Goal: Task Accomplishment & Management: Manage account settings

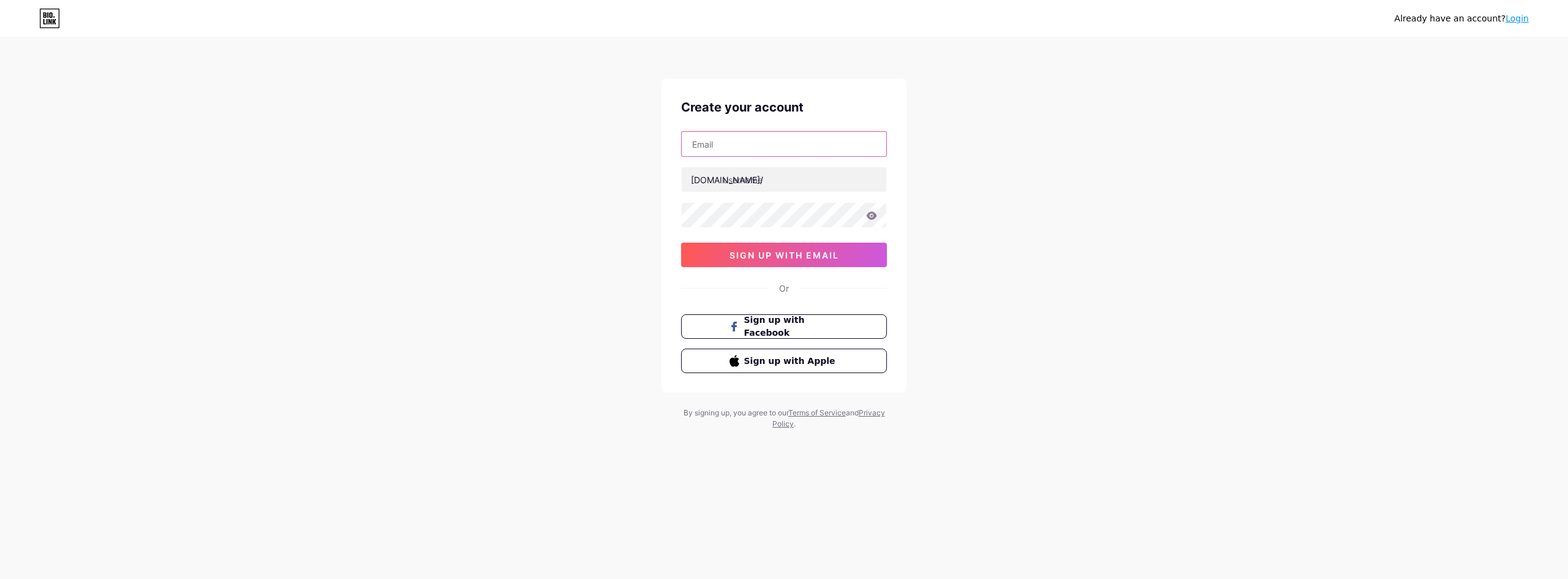
click at [767, 151] on input "text" at bounding box center [784, 144] width 205 height 25
type input "[EMAIL_ADDRESS][DOMAIN_NAME]"
click at [771, 171] on input "text" at bounding box center [784, 179] width 205 height 25
type input "j"
type input "desatados"
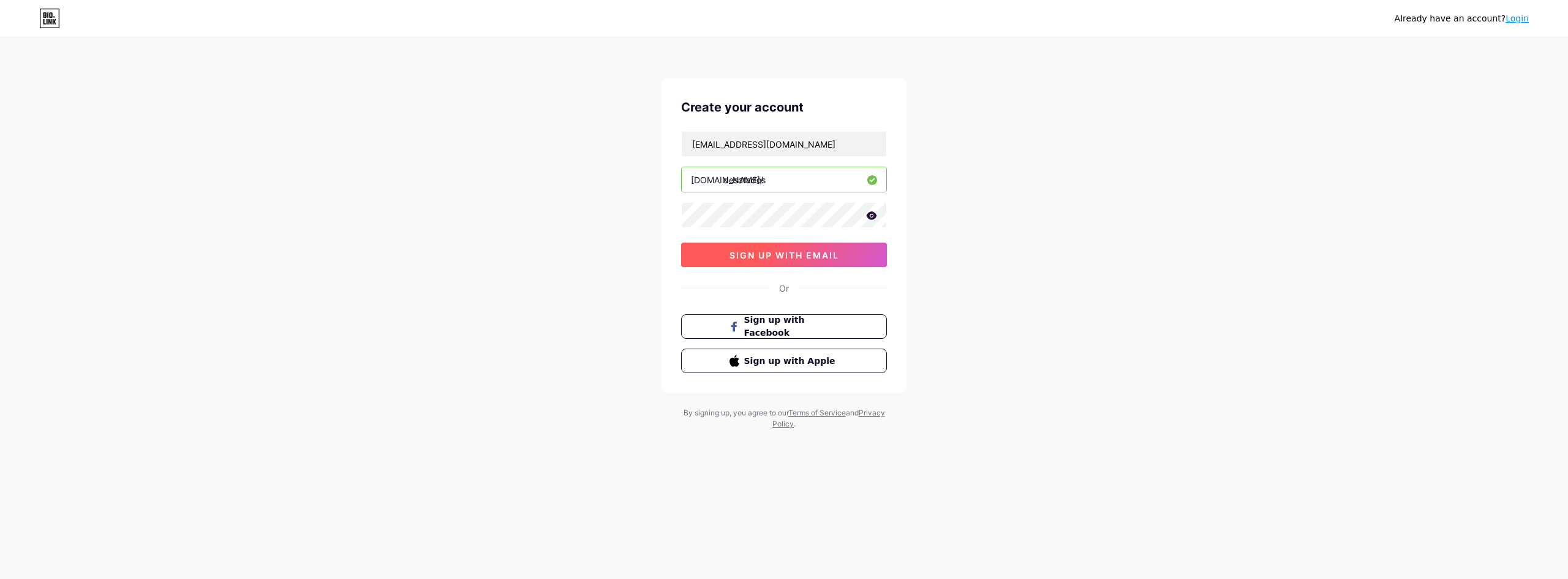
click at [835, 260] on span "sign up with email" at bounding box center [784, 256] width 110 height 11
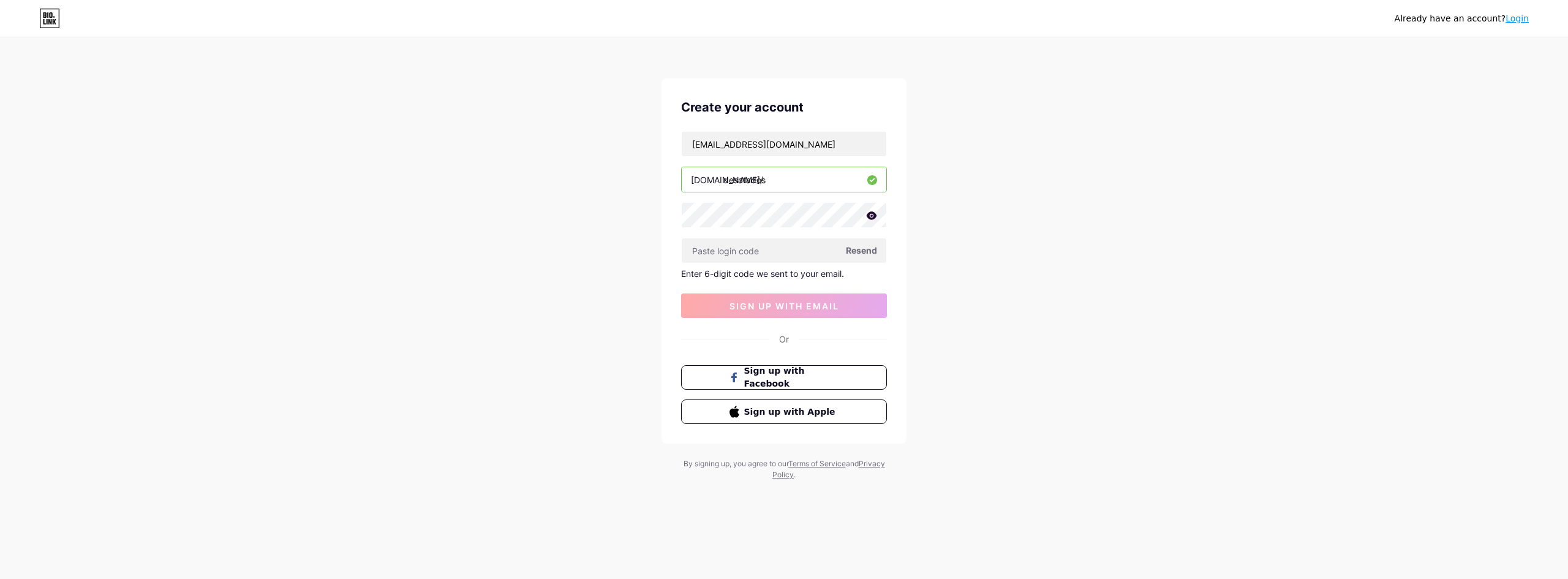
click at [863, 254] on span "Resend" at bounding box center [861, 250] width 31 height 12
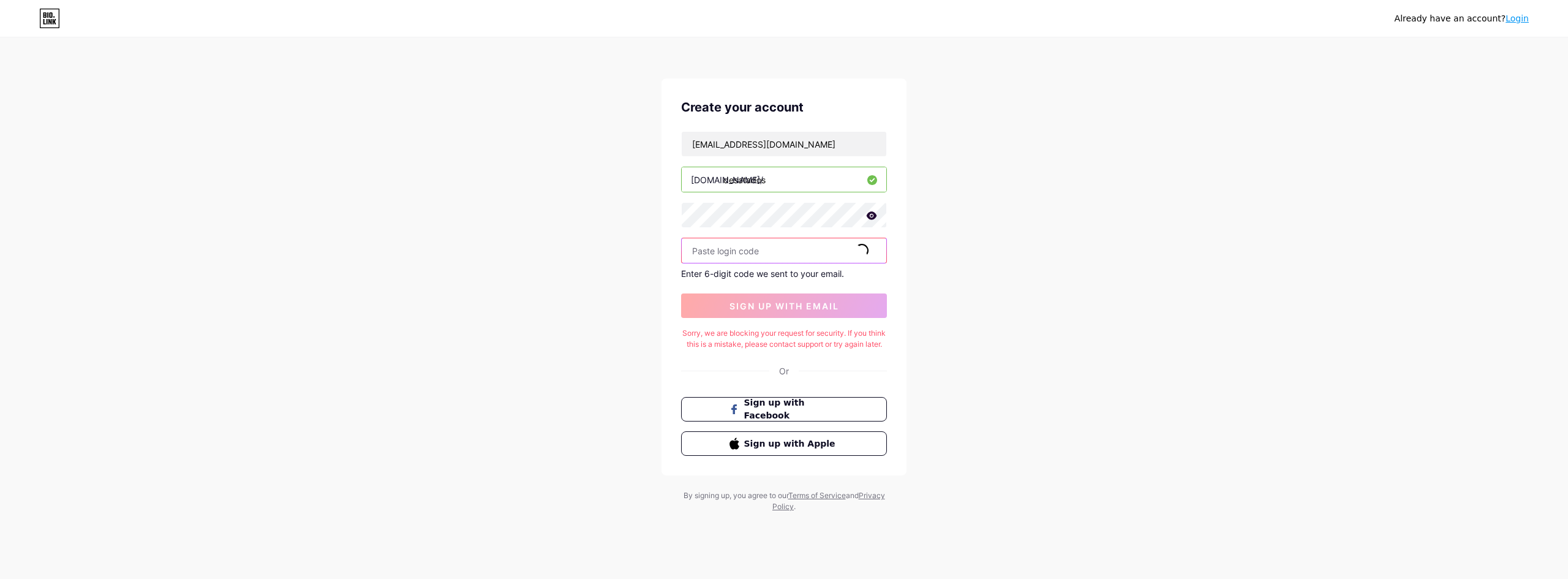
click at [767, 257] on input "text" at bounding box center [784, 251] width 205 height 25
type input "275676"
click at [808, 313] on button "sign up with email" at bounding box center [784, 306] width 206 height 25
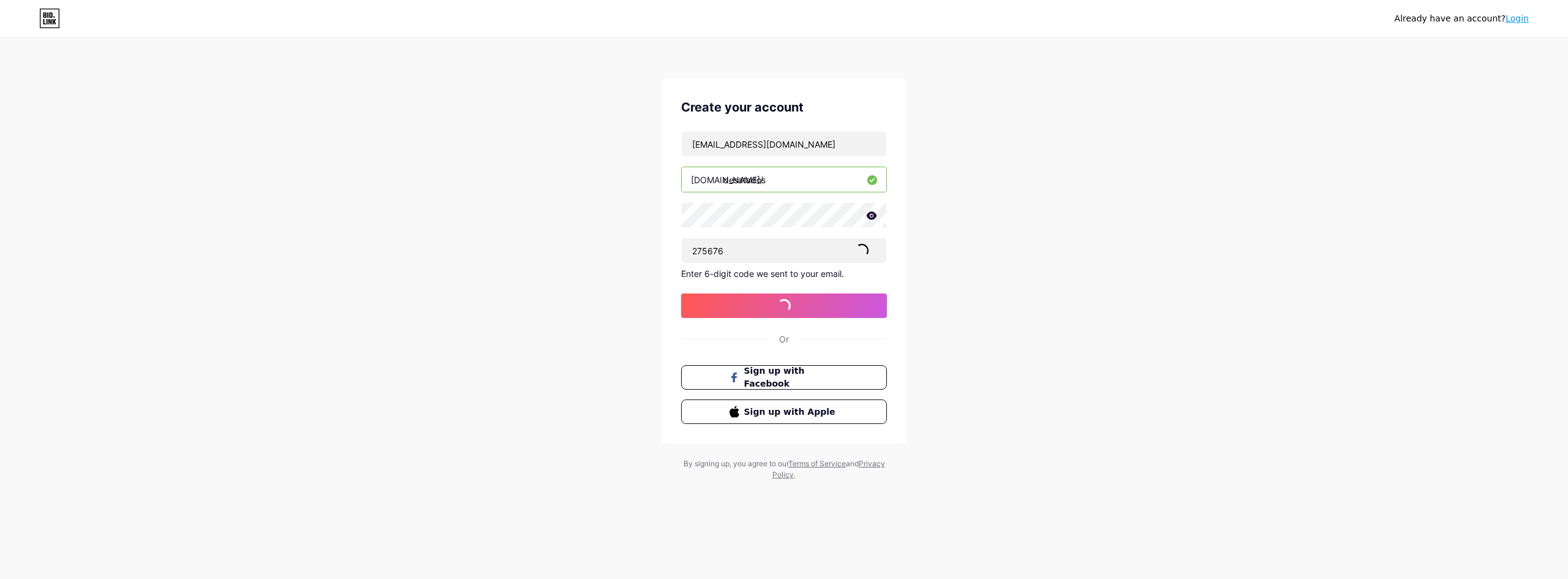
click at [751, 178] on input "desatados" at bounding box center [784, 179] width 205 height 25
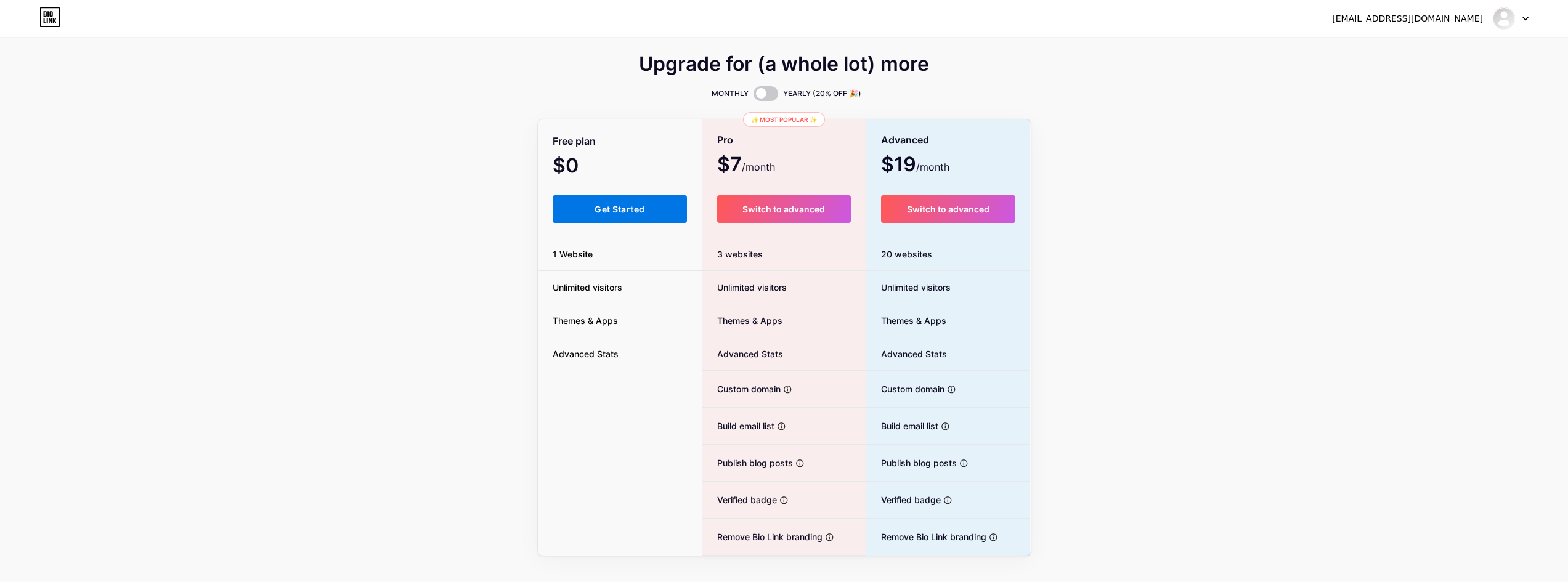
click at [598, 207] on span "Get Started" at bounding box center [619, 210] width 50 height 11
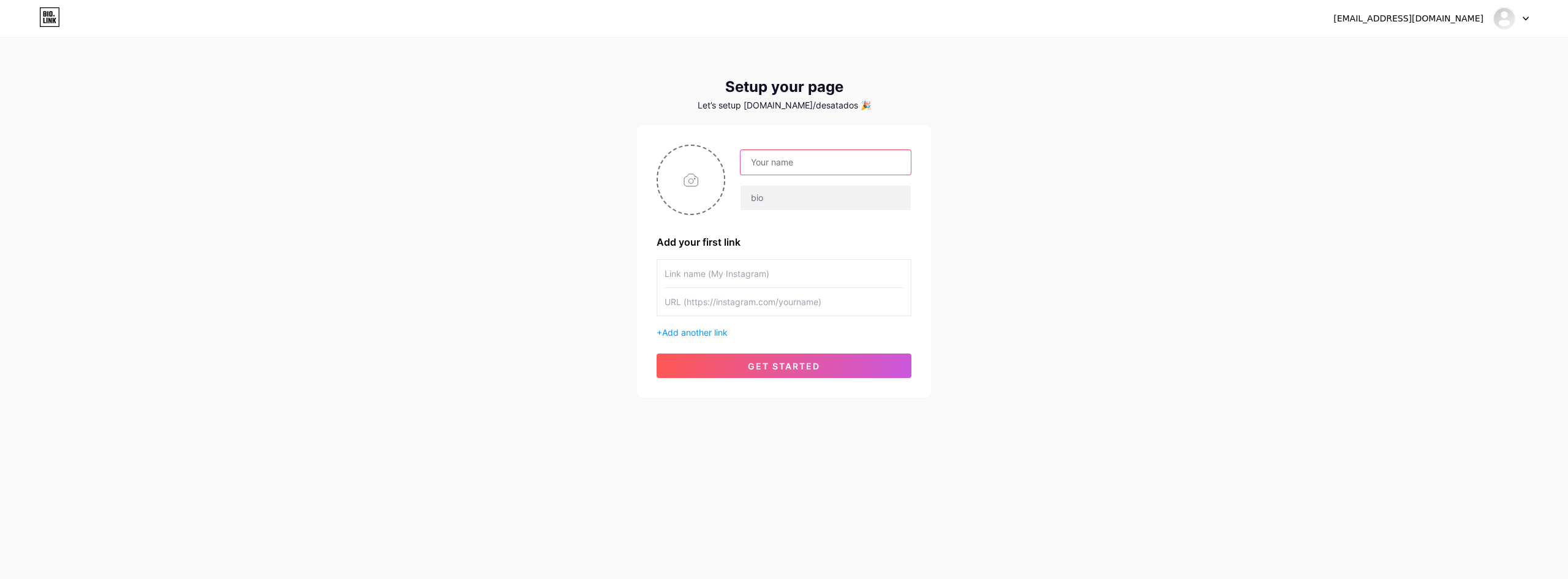
click at [826, 154] on input "text" at bounding box center [826, 163] width 170 height 25
type input "j"
type input "Jovens Desatados"
click at [824, 197] on input "text" at bounding box center [826, 198] width 170 height 25
click at [799, 201] on input "text" at bounding box center [826, 198] width 170 height 25
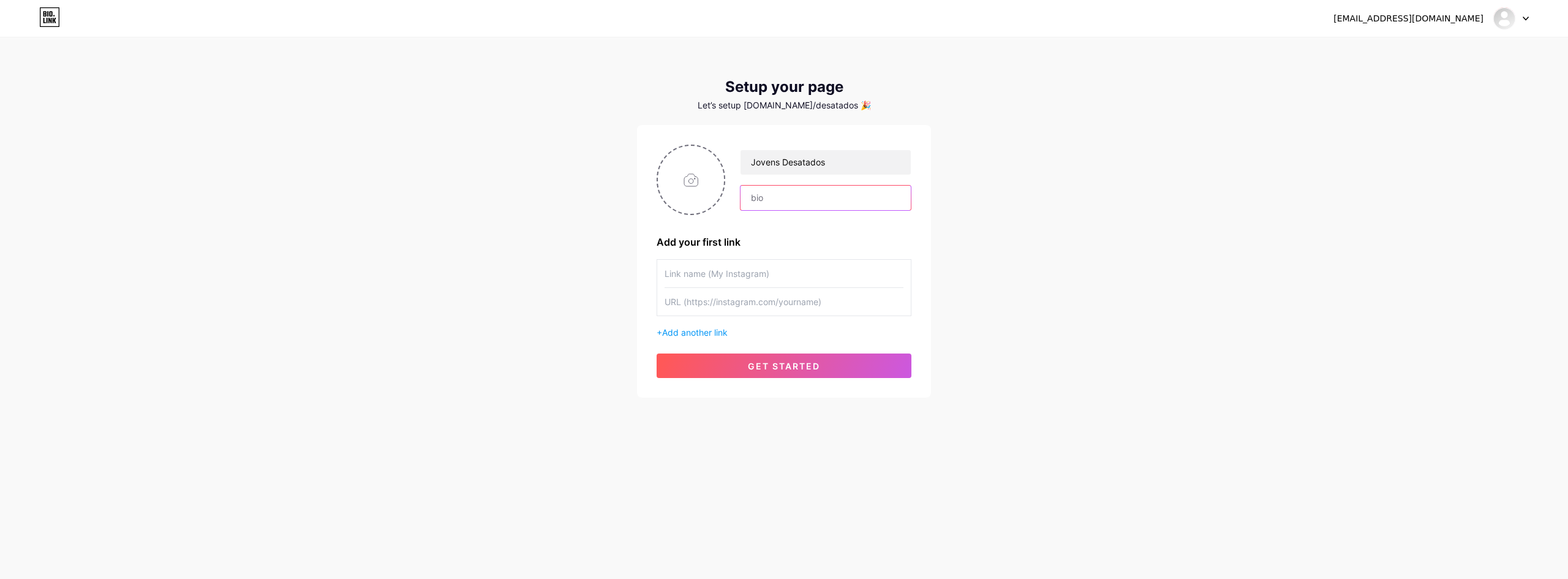
paste input "[URL][DOMAIN_NAME][DOMAIN_NAME]"
click at [844, 196] on input "[URL][DOMAIN_NAME][DOMAIN_NAME]" at bounding box center [826, 198] width 170 height 25
click at [836, 203] on input "[URL][DOMAIN_NAME][DOMAIN_NAME]" at bounding box center [826, 198] width 170 height 25
type input "[URL][DOMAIN_NAME][DOMAIN_NAME]"
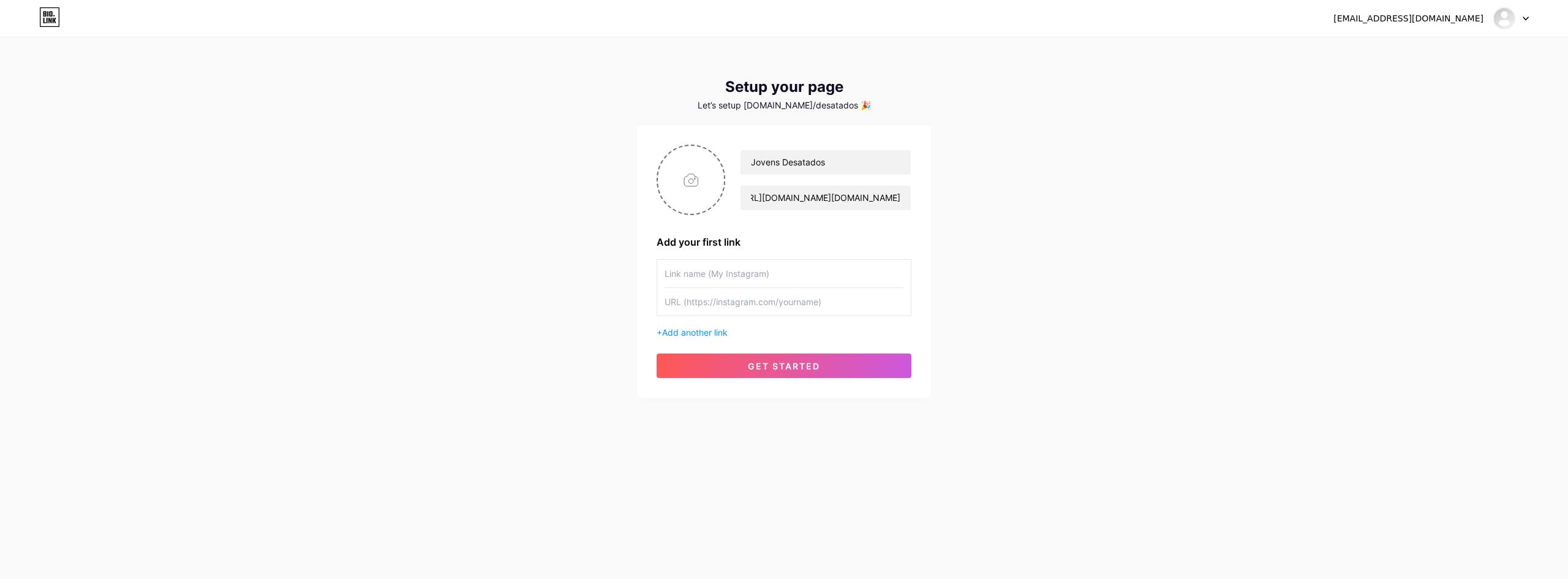
click at [1006, 233] on div "[EMAIL_ADDRESS][DOMAIN_NAME] Dashboard Logout Setup your page Let’s setup [DOMA…" at bounding box center [784, 218] width 1568 height 437
click at [721, 276] on input "text" at bounding box center [784, 274] width 239 height 28
click at [781, 195] on input "[URL][DOMAIN_NAME][DOMAIN_NAME]" at bounding box center [826, 198] width 170 height 25
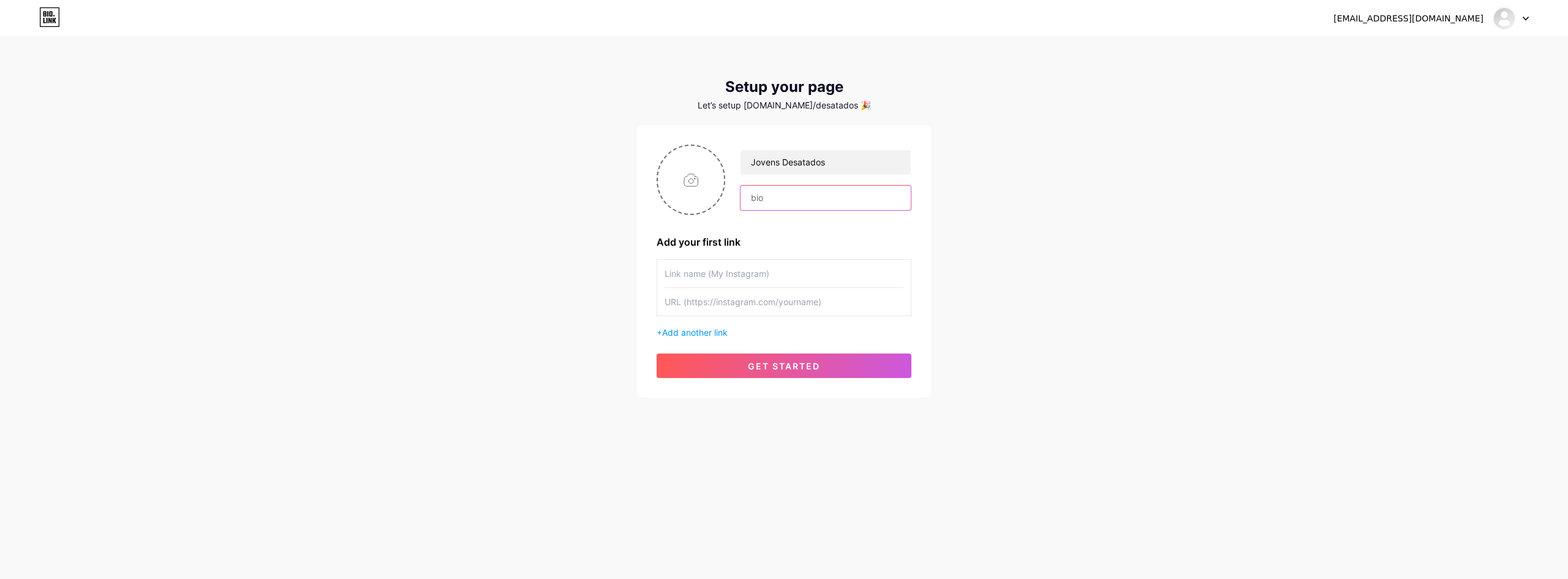
click at [781, 195] on input "text" at bounding box center [826, 198] width 170 height 25
click at [974, 250] on div "[EMAIL_ADDRESS][DOMAIN_NAME] Dashboard Logout Setup your page Let’s setup [DOMA…" at bounding box center [784, 218] width 1568 height 437
click at [787, 201] on input "text" at bounding box center [826, 198] width 170 height 25
paste input "[URL][DOMAIN_NAME][DOMAIN_NAME]"
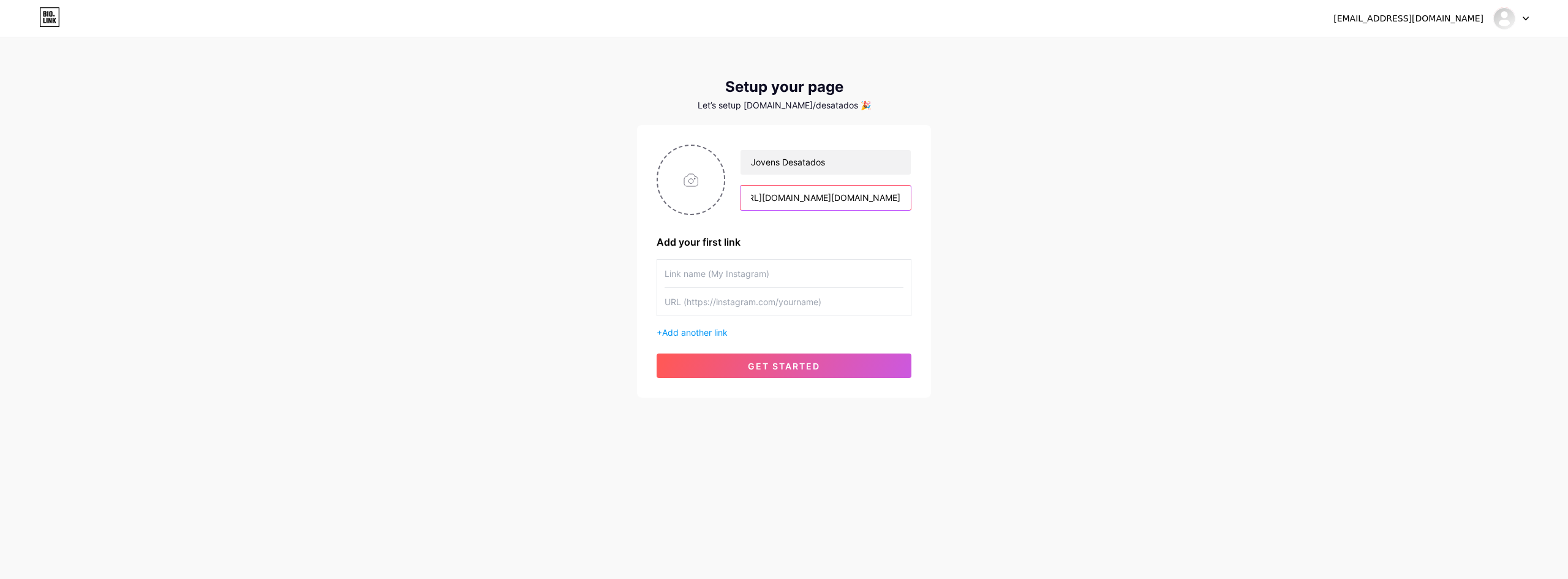
type input "[URL][DOMAIN_NAME][DOMAIN_NAME]"
click at [695, 300] on input "text" at bounding box center [784, 301] width 239 height 28
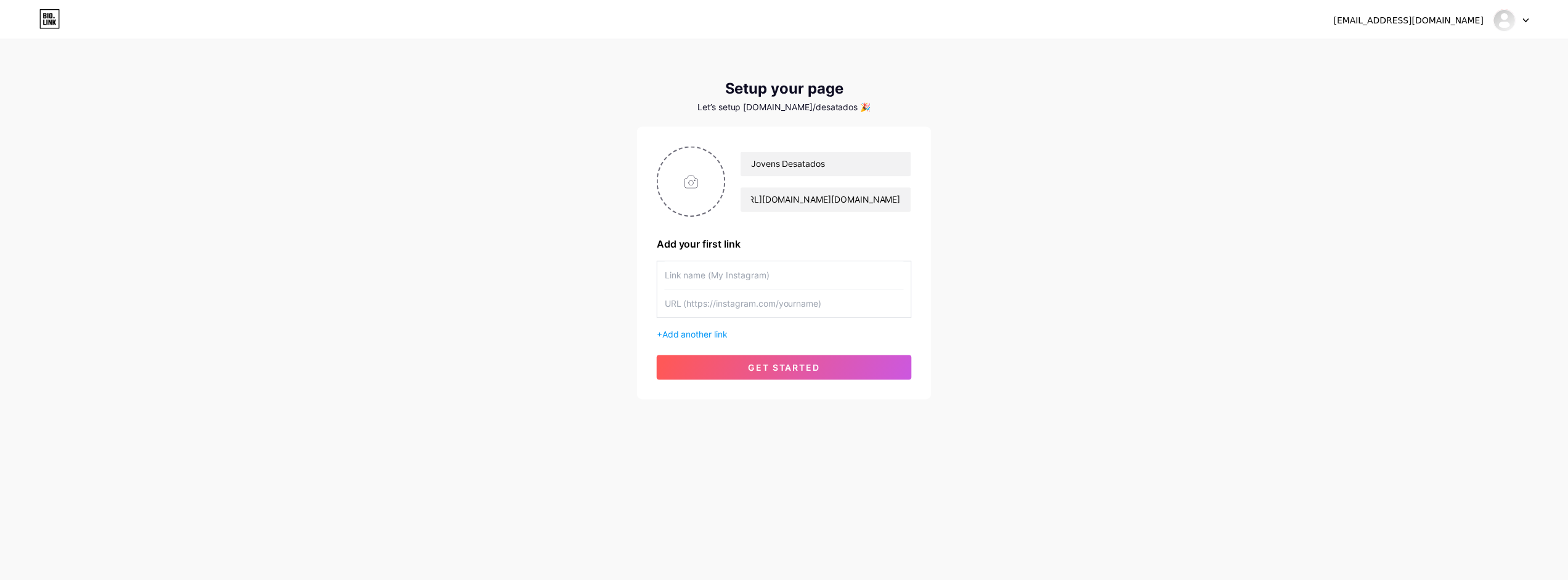
scroll to position [0, 0]
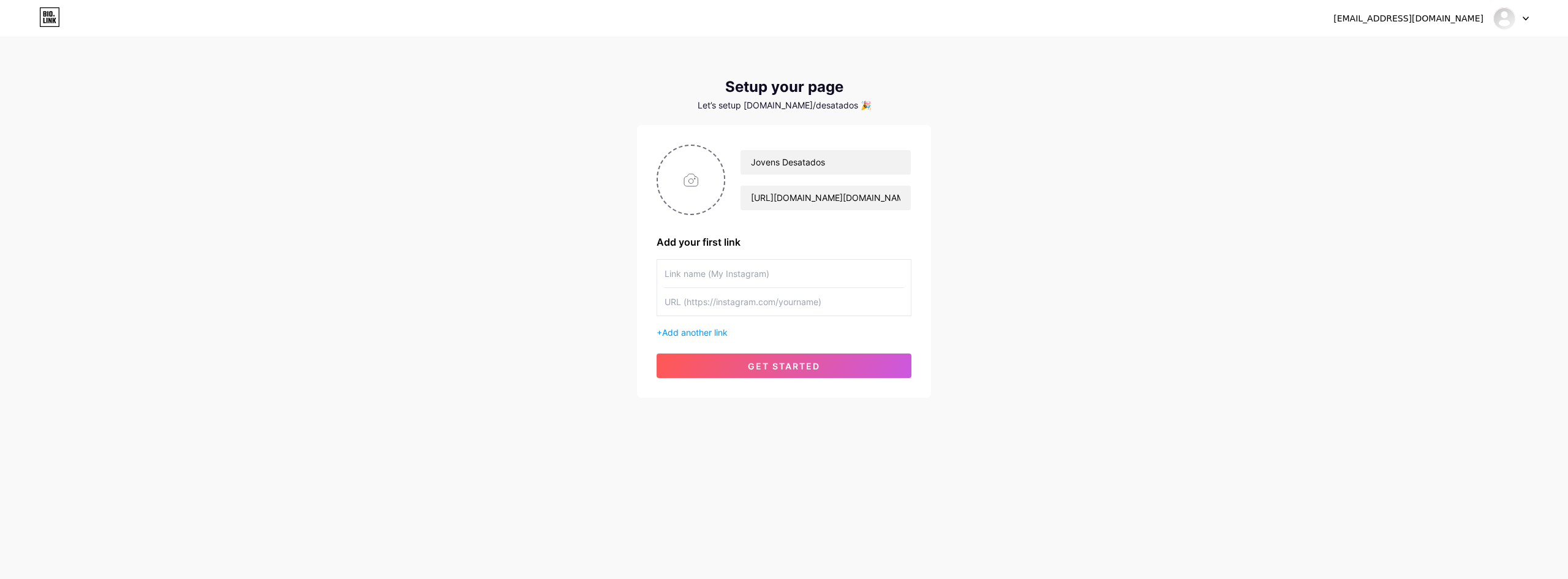
paste input "[URL][DOMAIN_NAME][DOMAIN_NAME]"
type input "[URL][DOMAIN_NAME][DOMAIN_NAME]"
click at [965, 302] on div "[EMAIL_ADDRESS][DOMAIN_NAME] Dashboard Logout Setup your page Let’s setup [DOMA…" at bounding box center [784, 218] width 1568 height 437
click at [745, 267] on input "text" at bounding box center [784, 274] width 239 height 28
type input "Jovens Desatados"
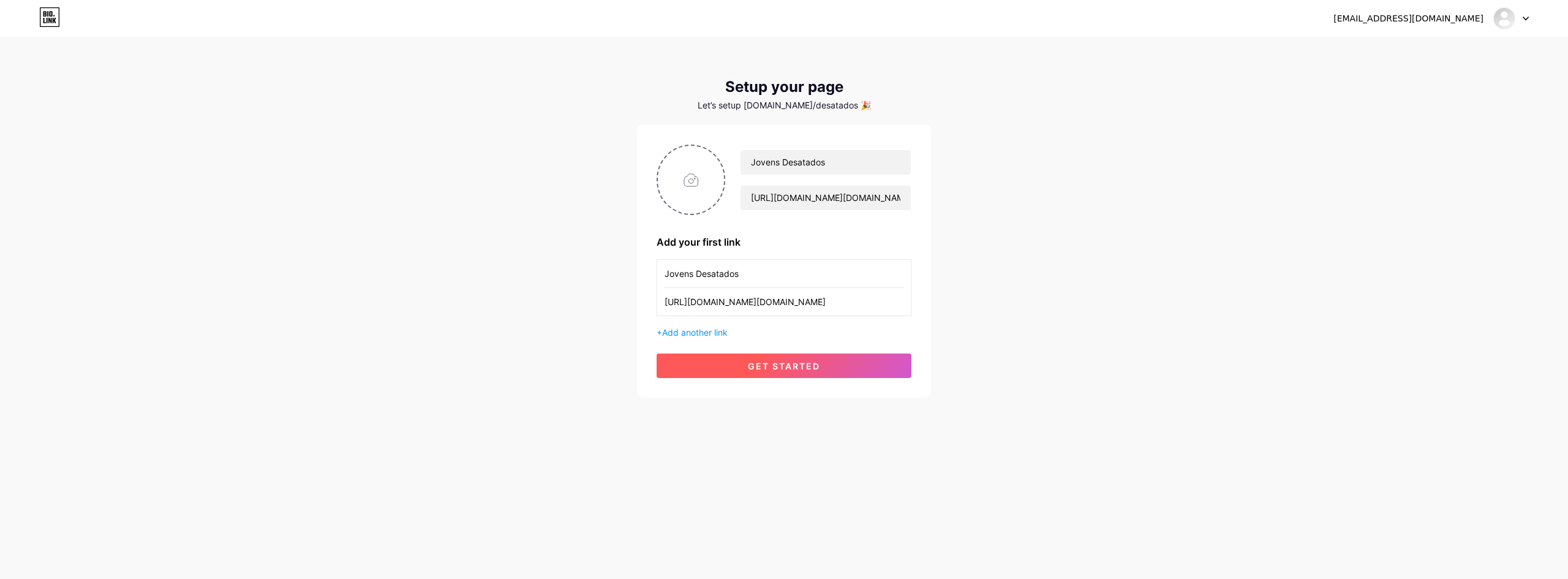
click at [723, 368] on button "get started" at bounding box center [784, 366] width 255 height 25
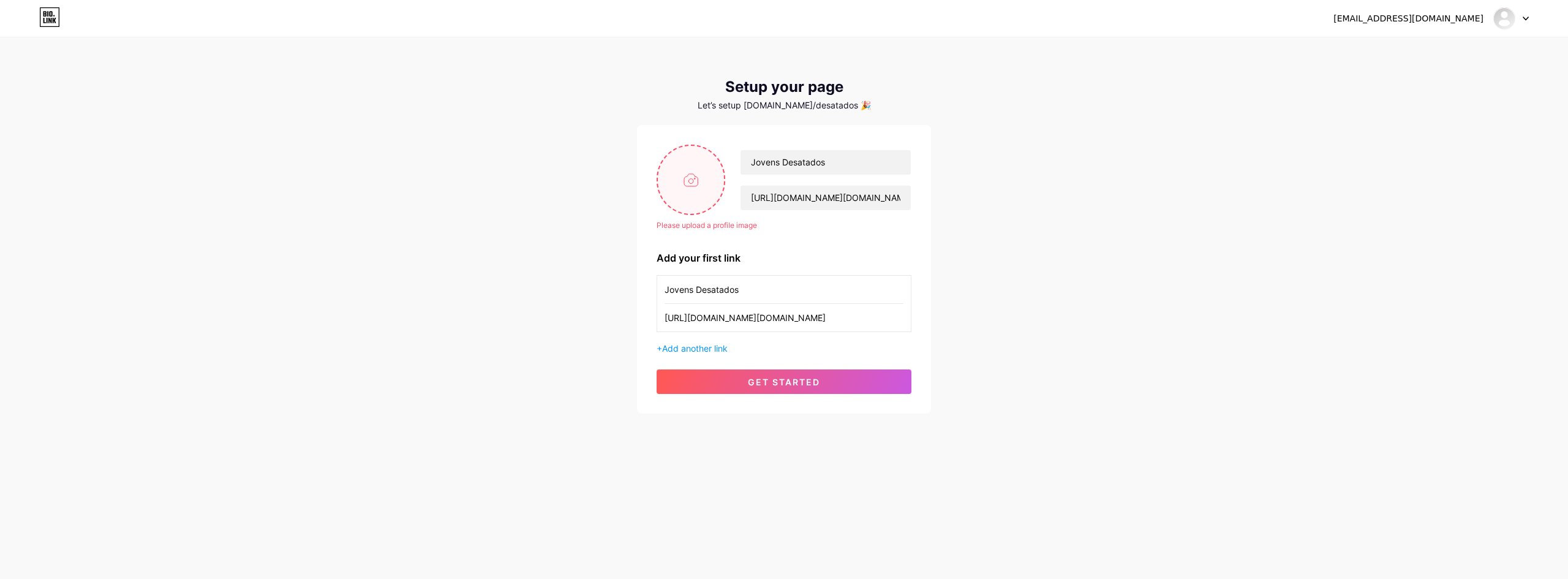
click at [704, 170] on input "file" at bounding box center [690, 179] width 67 height 68
type input "C:\fakepath\Camiseta religioso [DEMOGRAPHIC_DATA] de [PERSON_NAME] e moderno (2…"
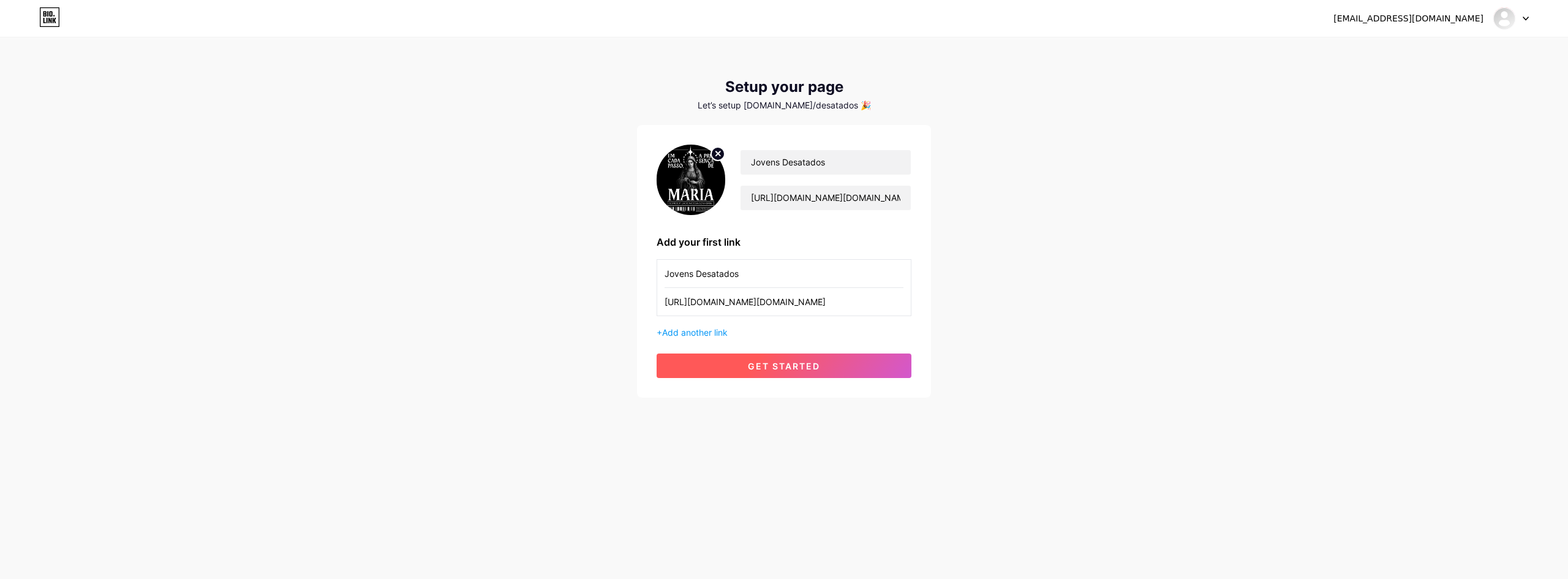
click at [794, 367] on span "get started" at bounding box center [784, 367] width 72 height 11
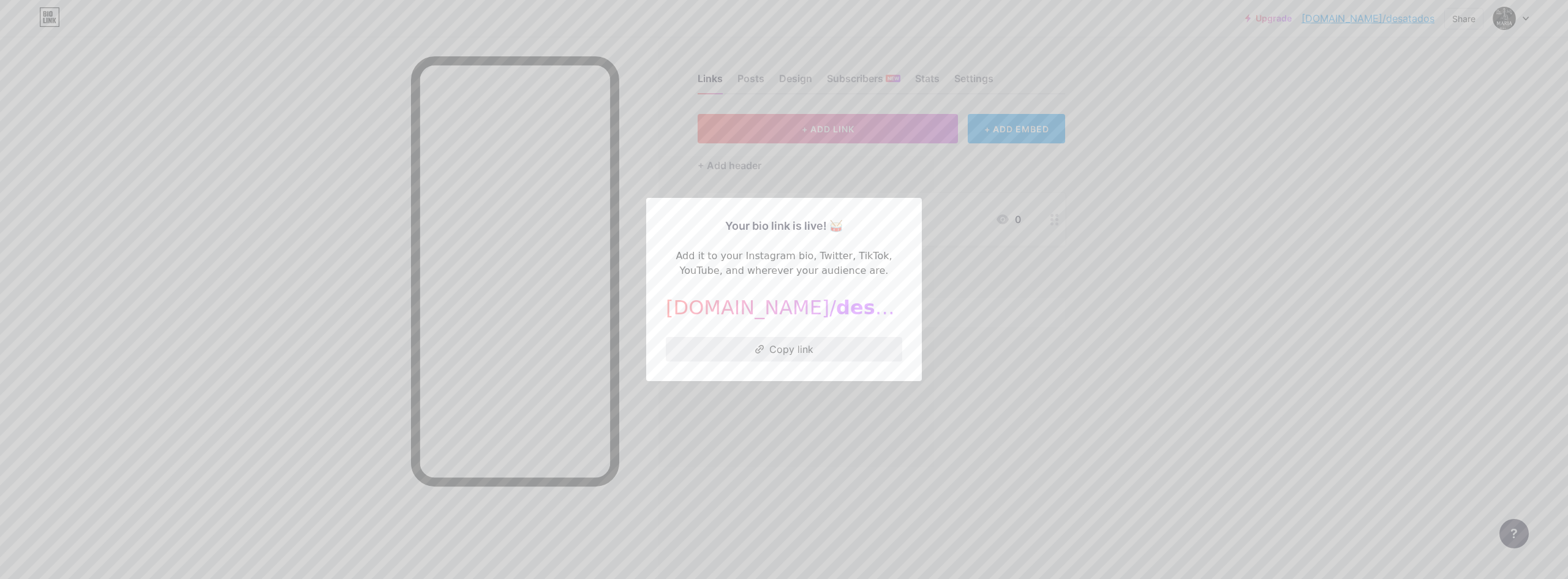
click at [793, 352] on button "Copy link" at bounding box center [784, 350] width 236 height 25
click at [1240, 361] on div at bounding box center [784, 290] width 1568 height 579
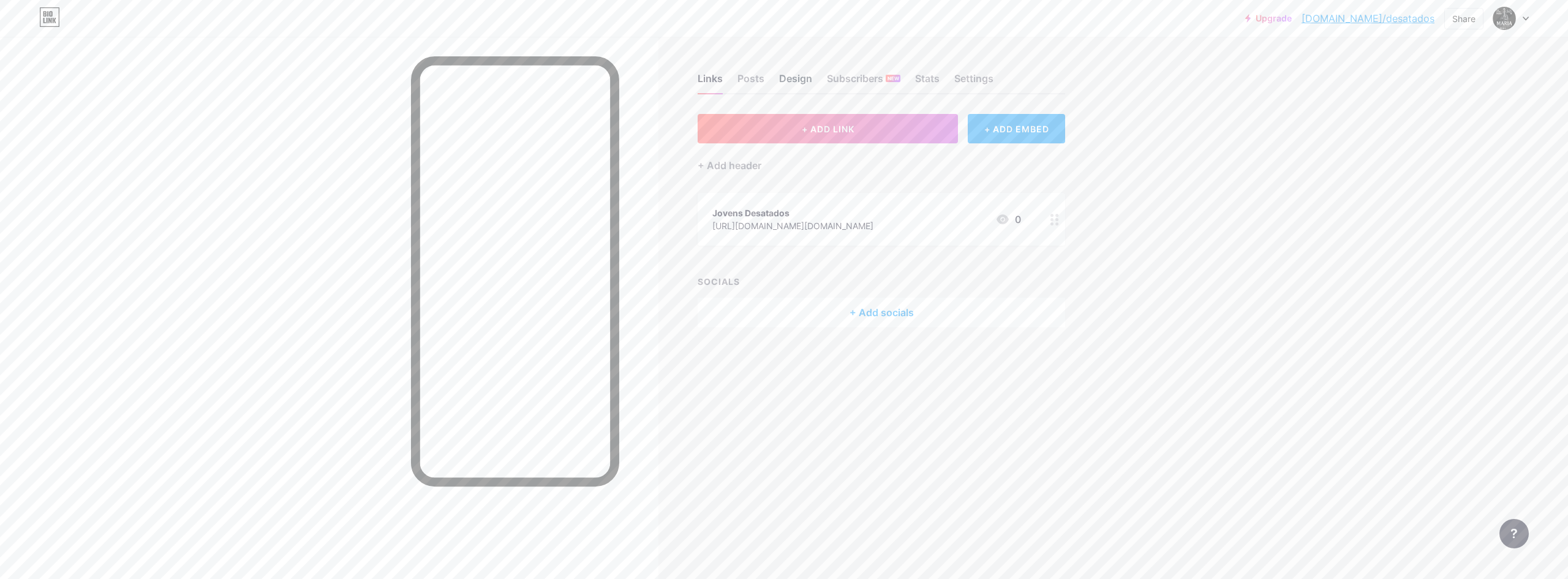
click at [785, 77] on div "Design" at bounding box center [795, 82] width 33 height 22
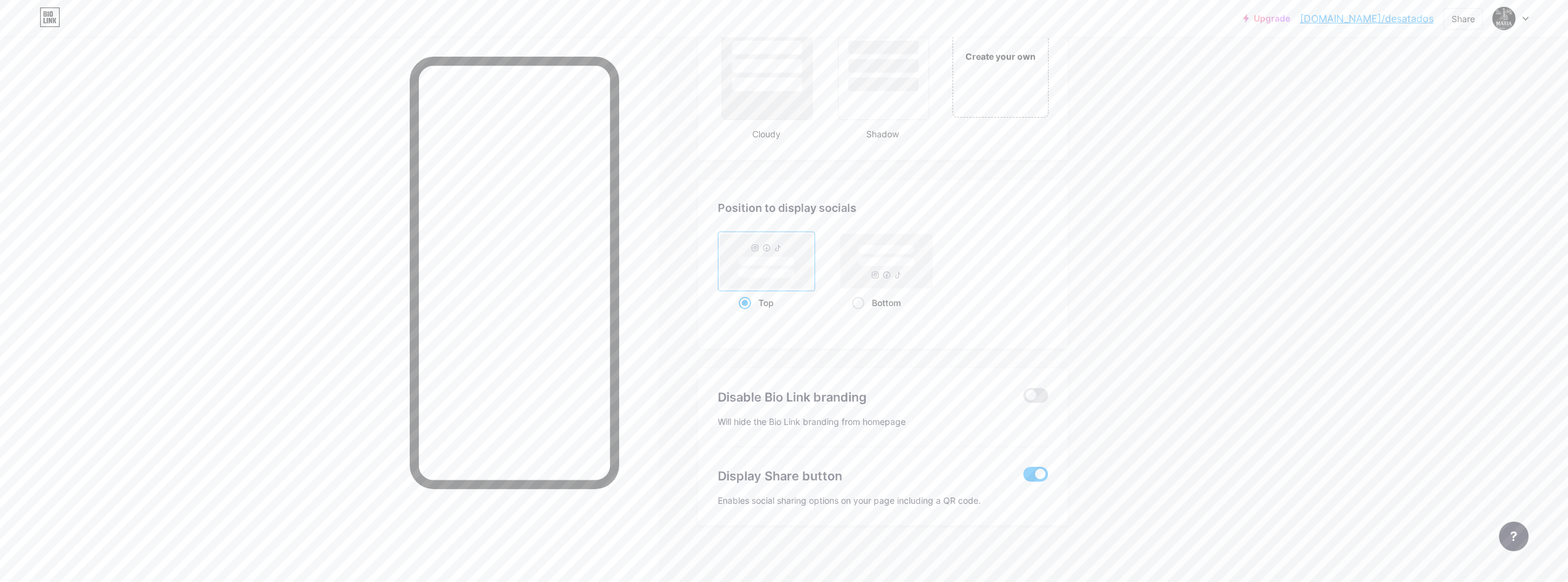
scroll to position [1511, 0]
click at [998, 85] on div "Create your own" at bounding box center [1000, 50] width 99 height 127
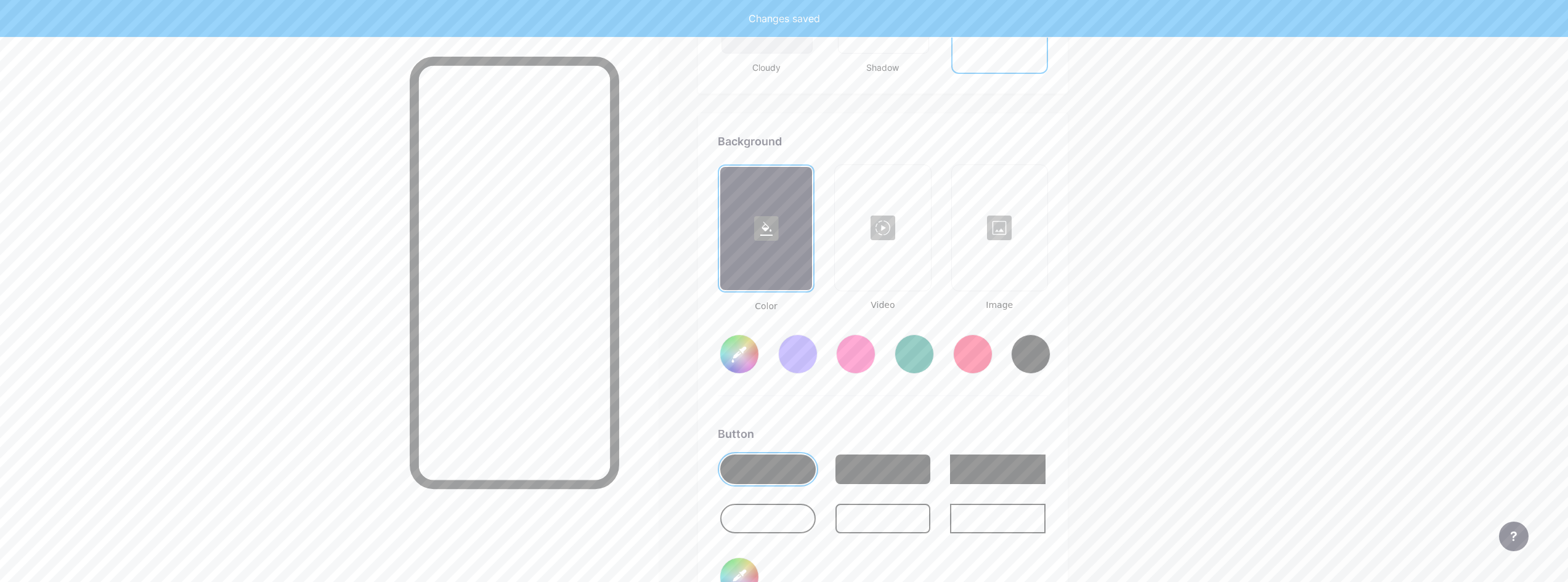
scroll to position [1636, 0]
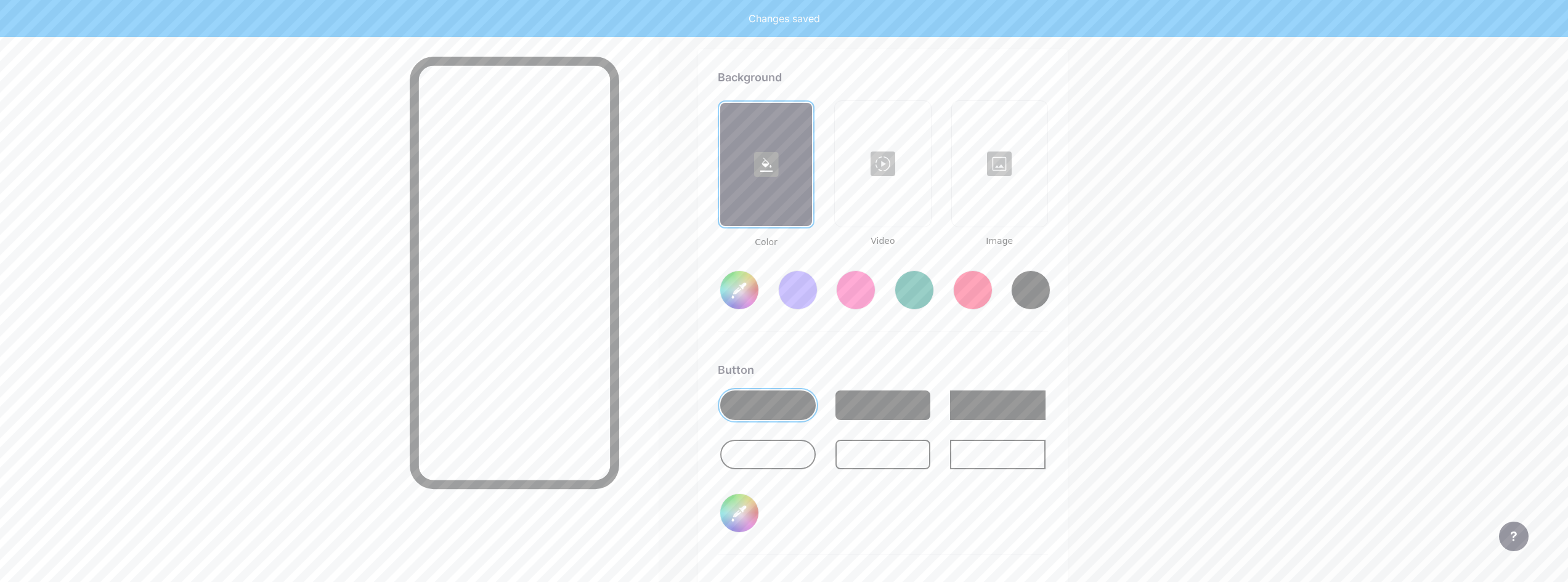
type input "#ffffff"
type input "#000000"
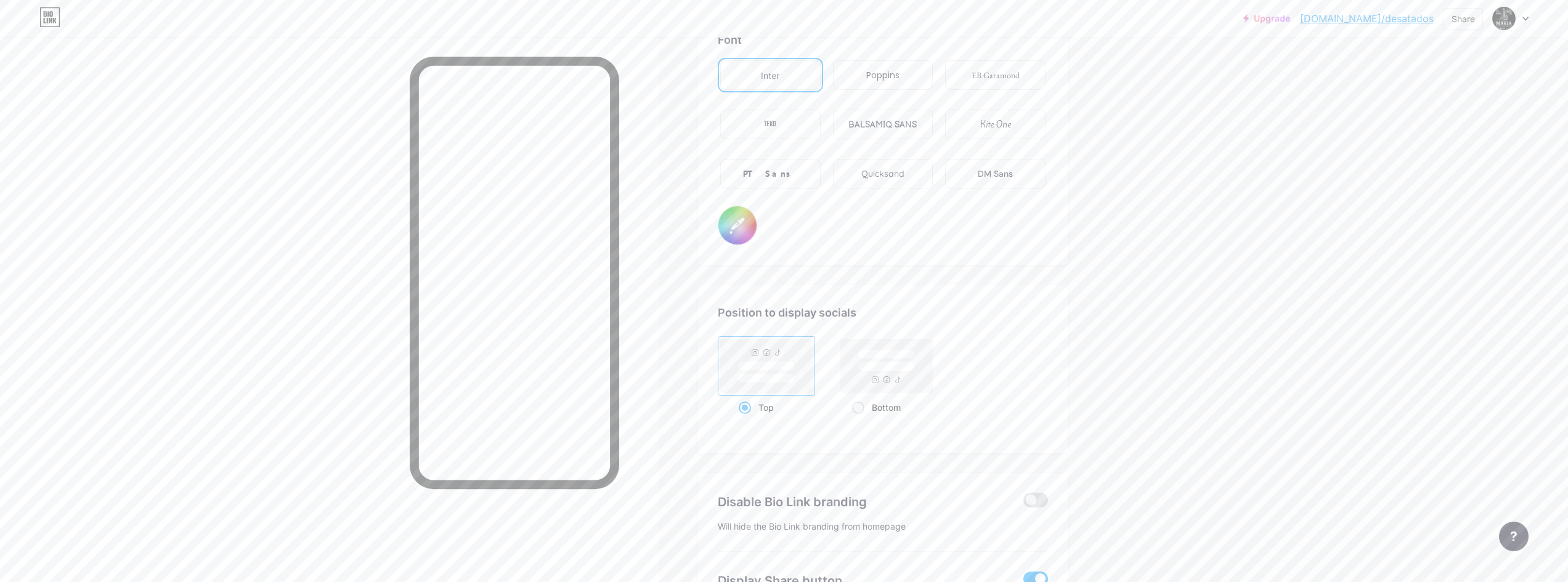
scroll to position [2191, 0]
click at [875, 172] on div "Quicksand" at bounding box center [883, 172] width 43 height 12
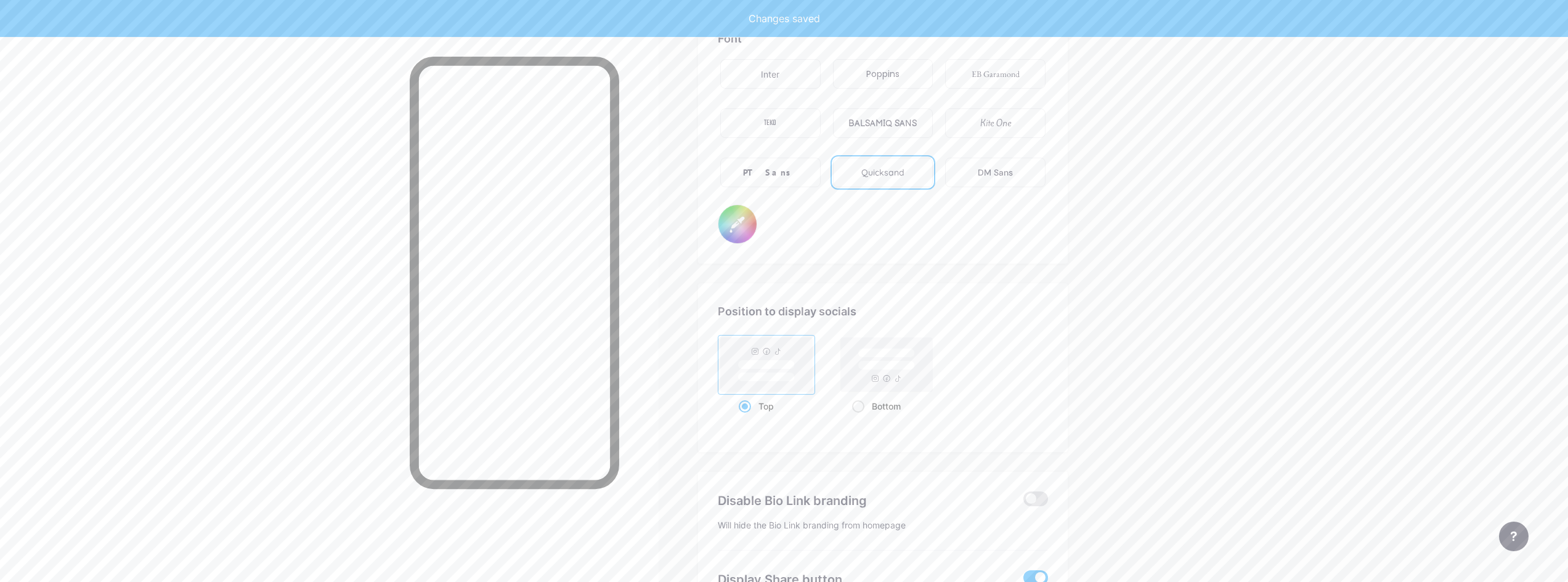
type input "#ffffff"
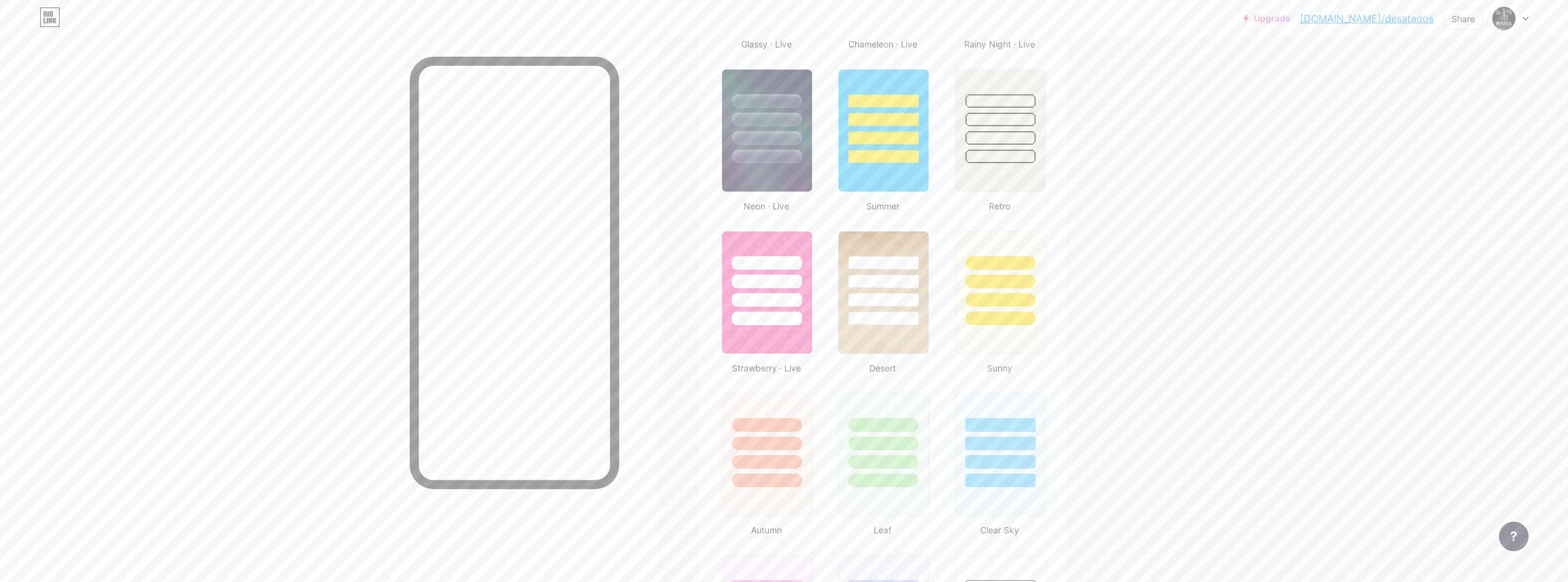
scroll to position [801, 0]
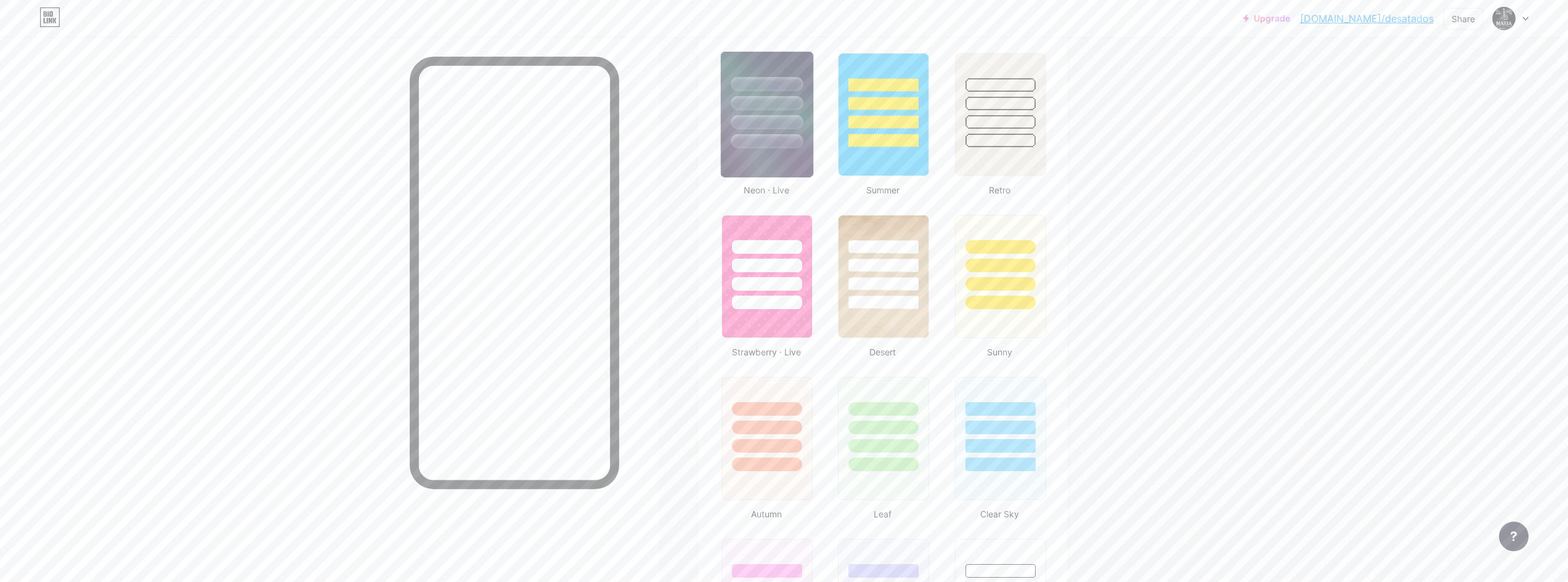
click at [792, 148] on img at bounding box center [767, 114] width 93 height 126
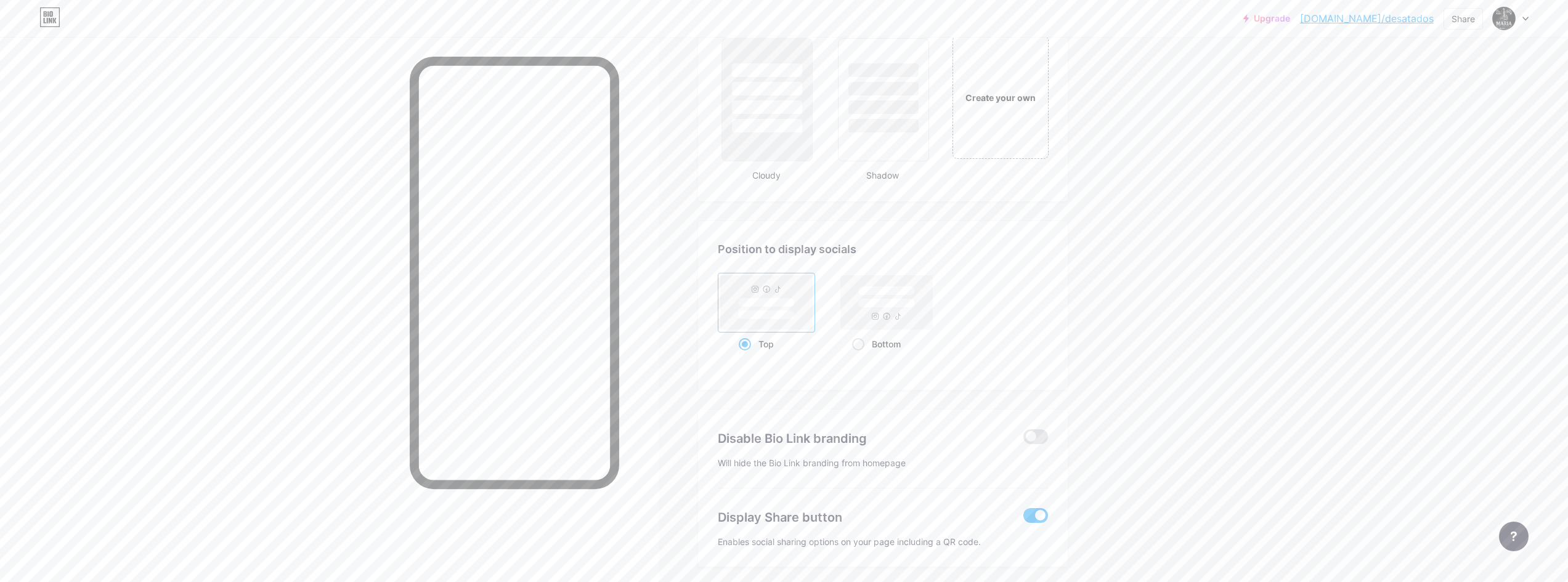
scroll to position [1511, 0]
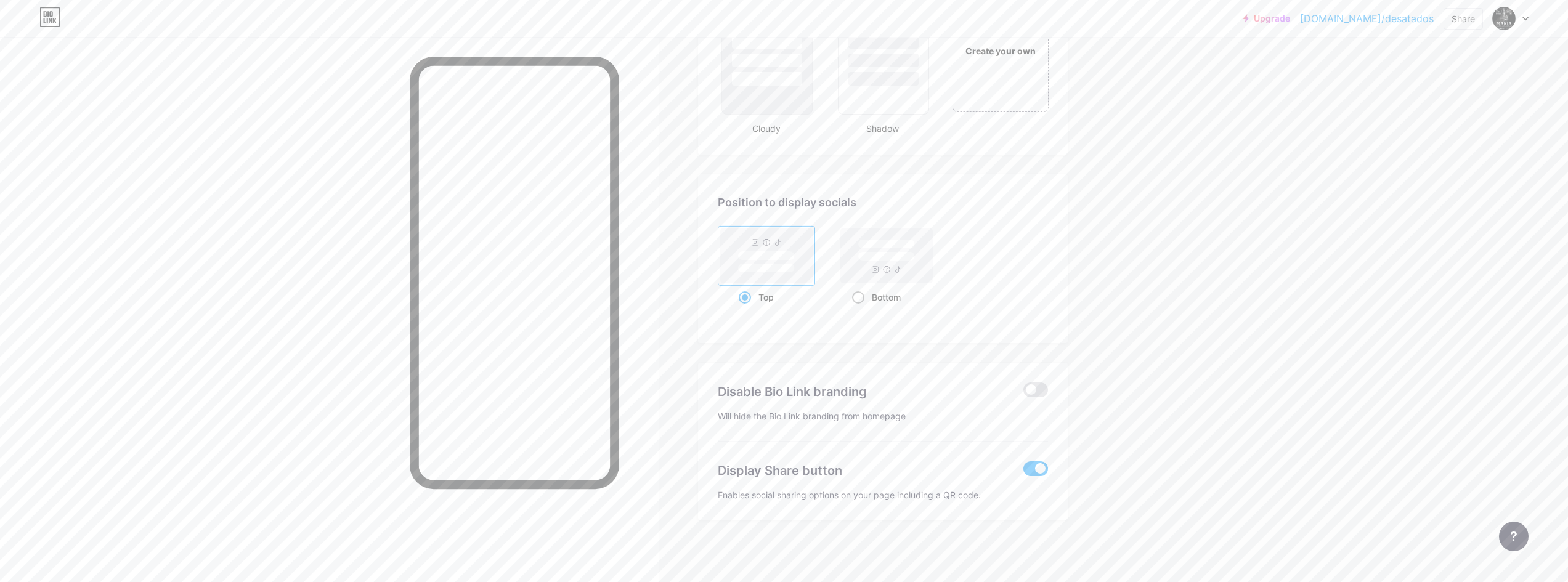
click at [920, 254] on rect at bounding box center [886, 255] width 92 height 54
click at [860, 309] on input "Bottom" at bounding box center [856, 312] width 8 height 8
radio input "true"
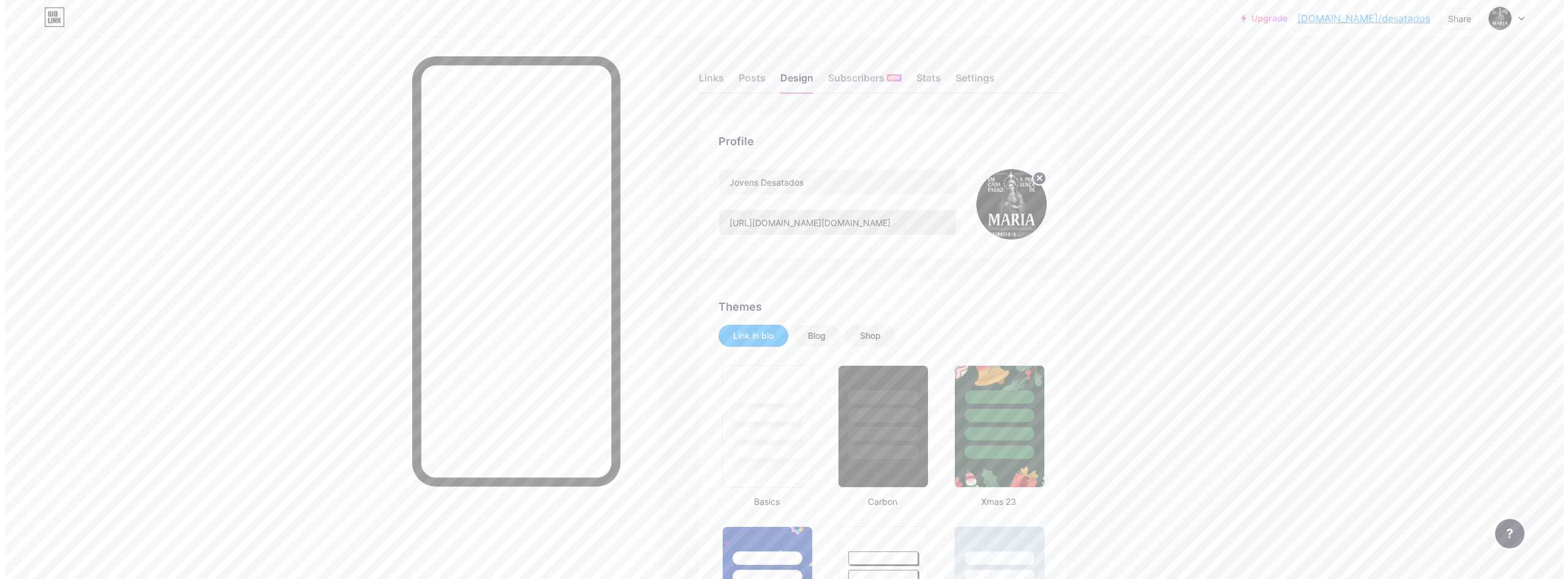
scroll to position [0, 0]
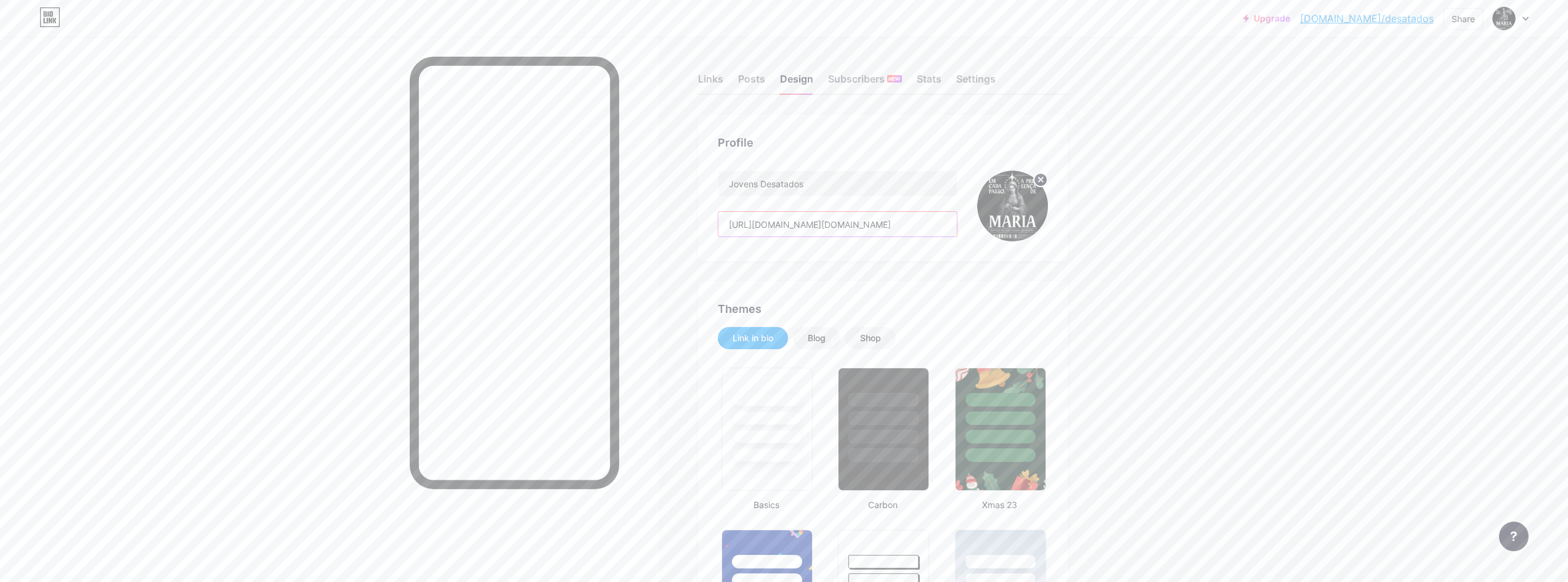
click at [860, 223] on input "[URL][DOMAIN_NAME][DOMAIN_NAME]" at bounding box center [837, 224] width 238 height 25
drag, startPoint x: 945, startPoint y: 219, endPoint x: 725, endPoint y: 202, distance: 220.7
click at [725, 202] on div "Jovens Desatados [URL][DOMAIN_NAME][DOMAIN_NAME]" at bounding box center [837, 205] width 240 height 71
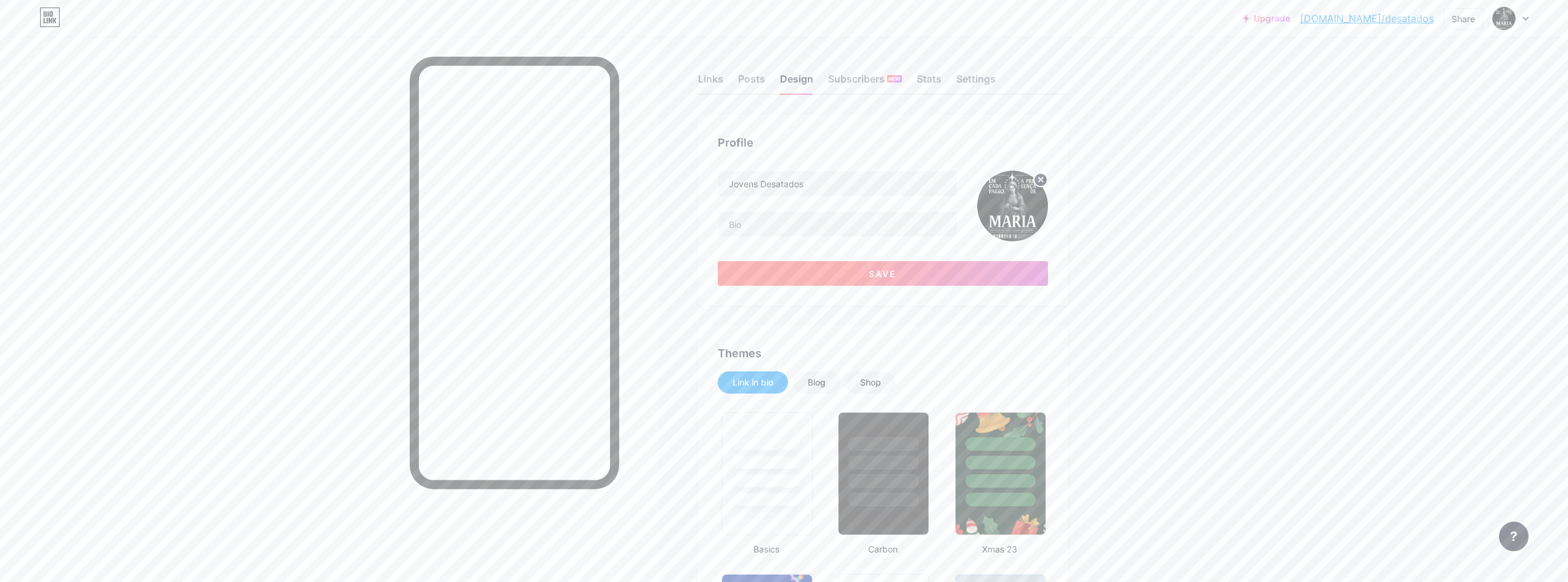
click at [832, 271] on button "Save" at bounding box center [883, 274] width 330 height 25
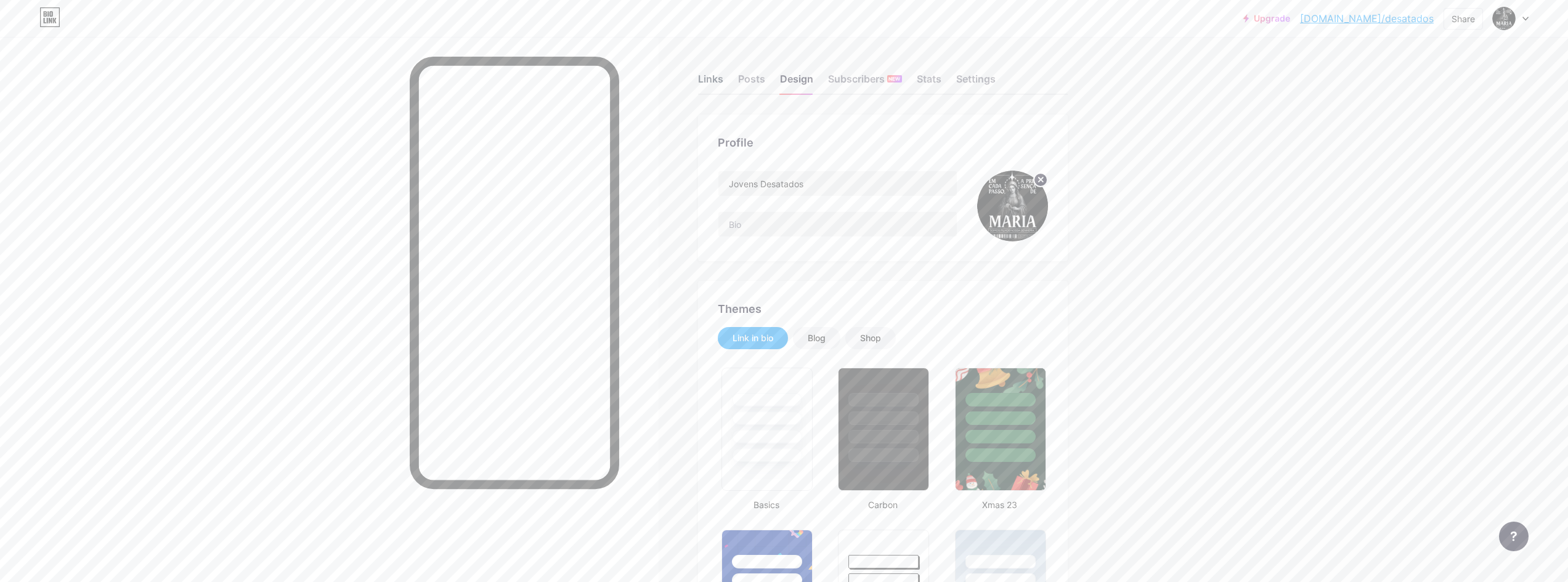
click at [714, 75] on div "Links" at bounding box center [710, 82] width 25 height 22
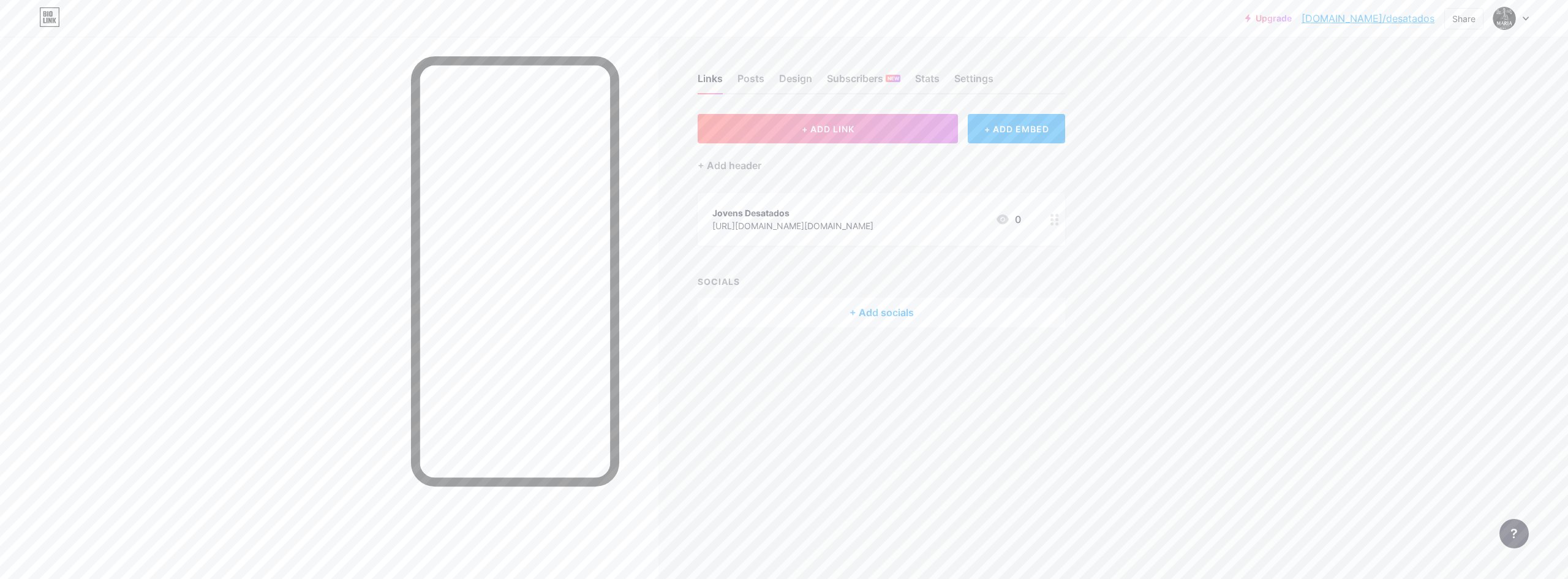
click at [818, 215] on div "Jovens Desatados" at bounding box center [793, 213] width 162 height 12
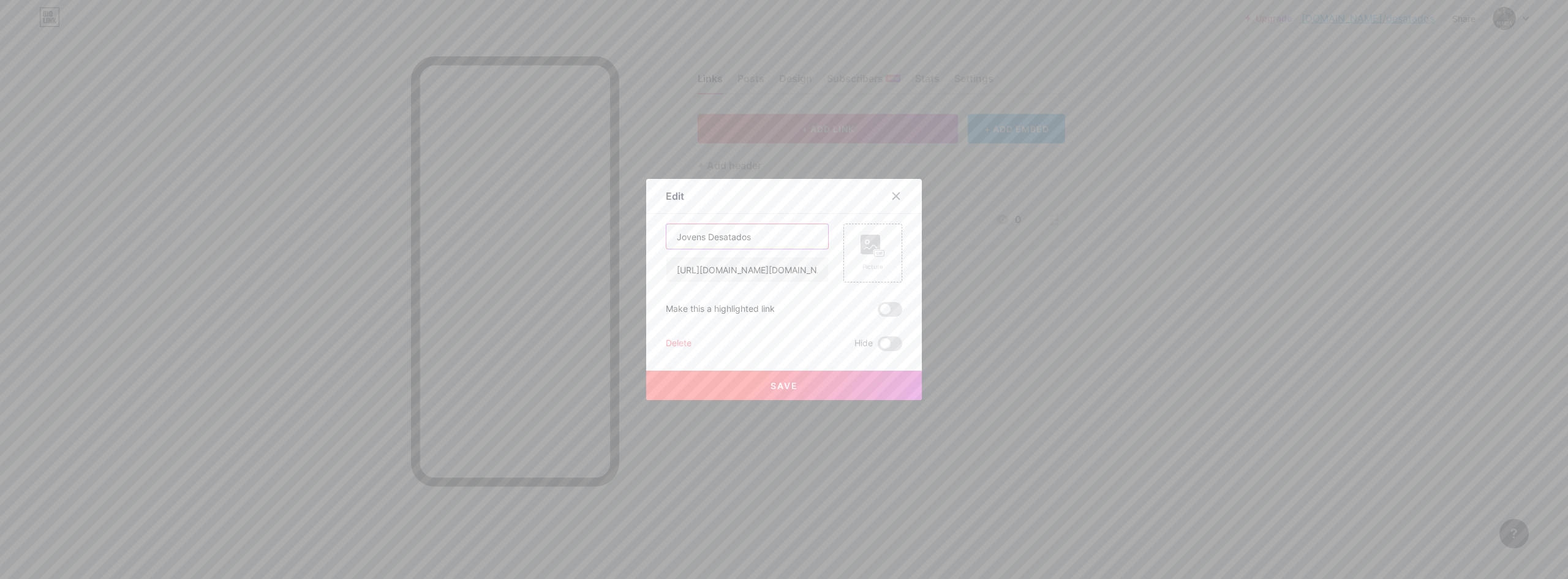
drag, startPoint x: 670, startPoint y: 239, endPoint x: 662, endPoint y: 237, distance: 8.2
click at [666, 237] on input "Jovens Desatados" at bounding box center [747, 237] width 162 height 25
type input "Instagram"
click at [879, 309] on span at bounding box center [890, 309] width 25 height 15
click at [878, 313] on input "checkbox" at bounding box center [878, 313] width 0 height 0
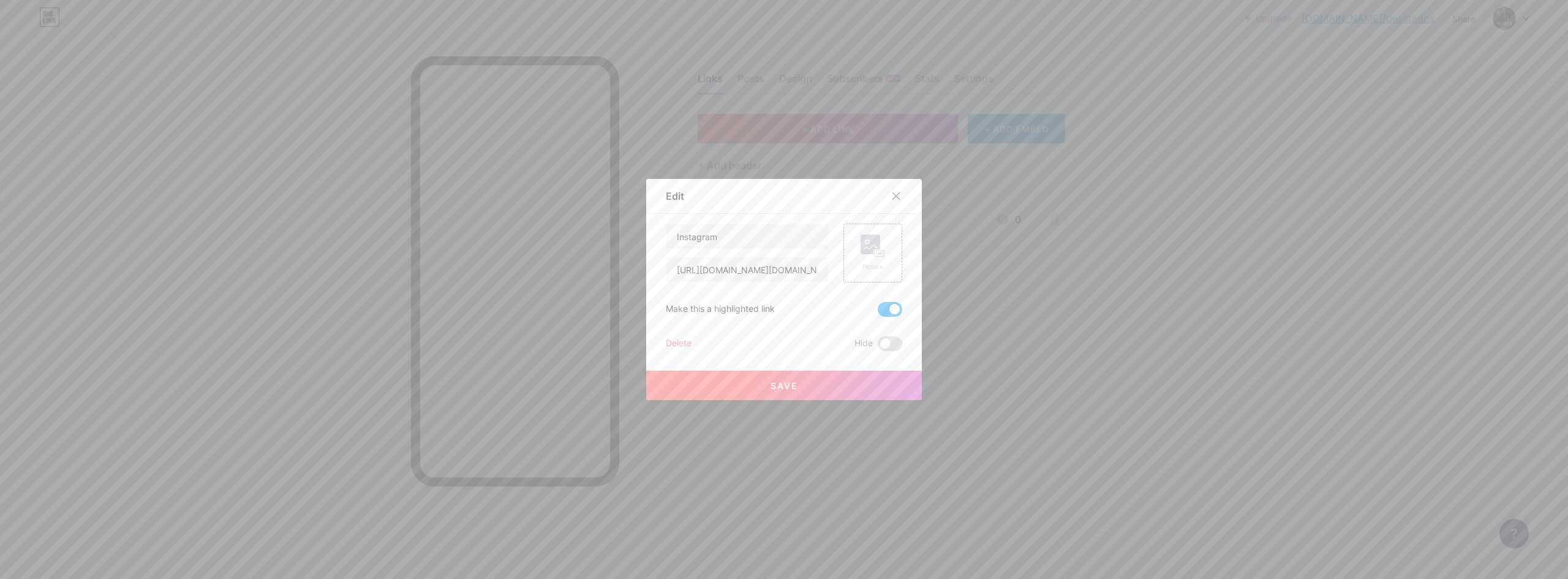
click at [820, 369] on div "Save" at bounding box center [784, 376] width 276 height 49
click at [799, 385] on button "Save" at bounding box center [784, 385] width 276 height 29
